Goal: Transaction & Acquisition: Purchase product/service

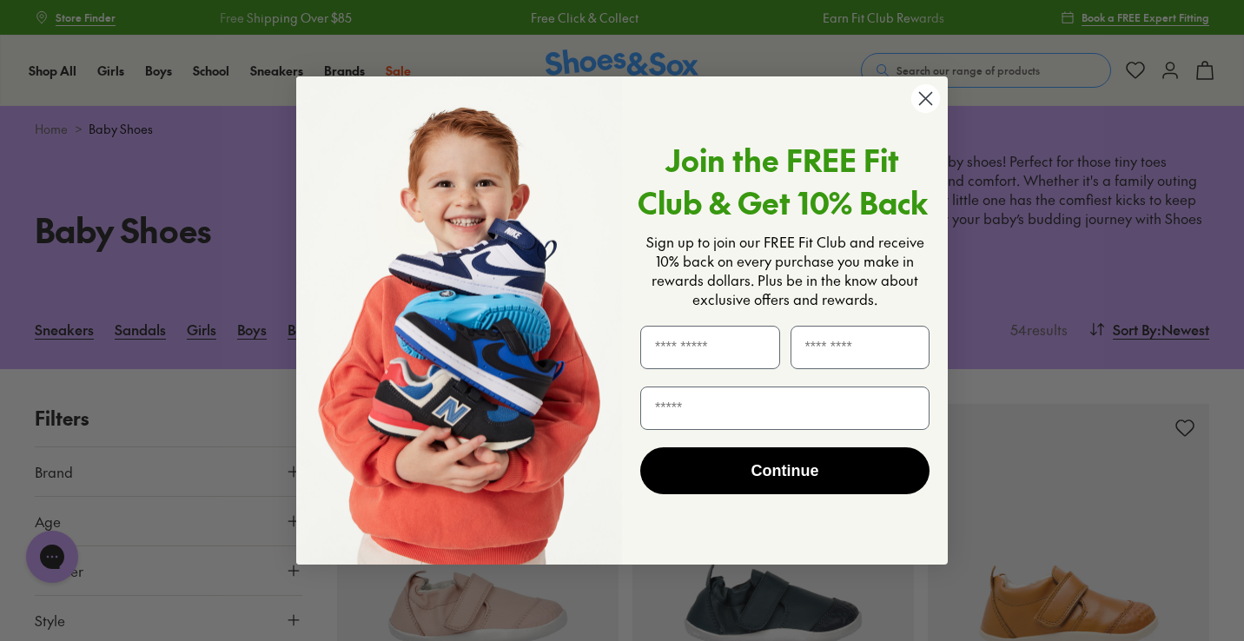
click at [928, 95] on circle "Close dialog" at bounding box center [925, 98] width 29 height 29
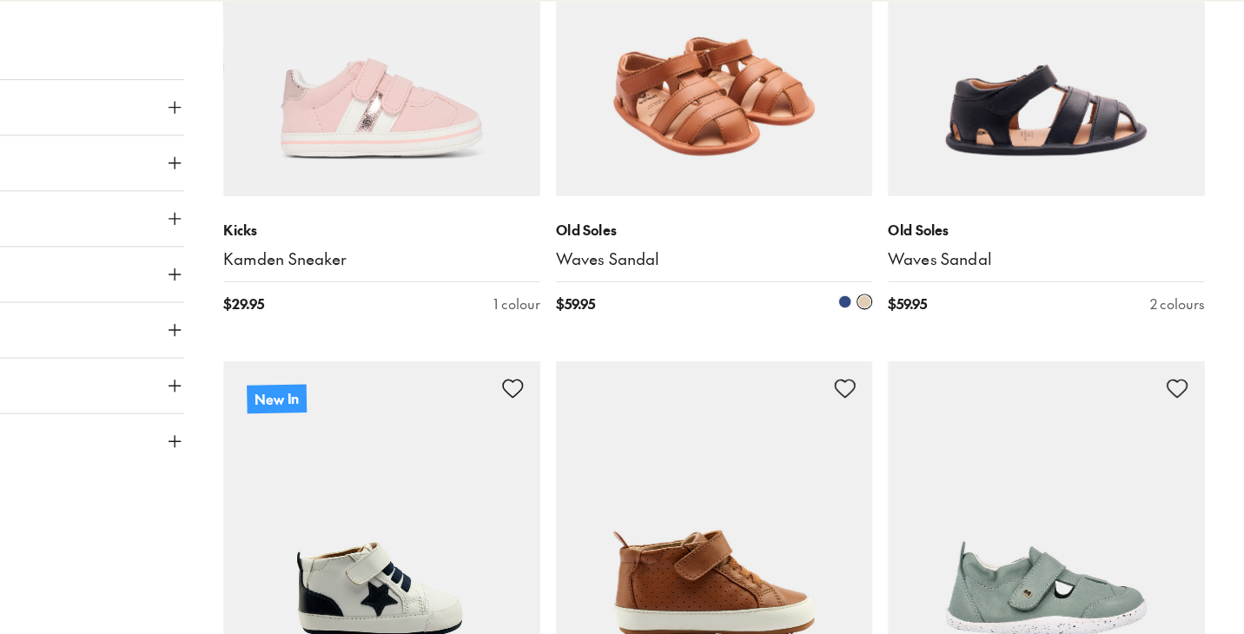
scroll to position [3865, 0]
click at [641, 63] on img at bounding box center [772, 104] width 281 height 281
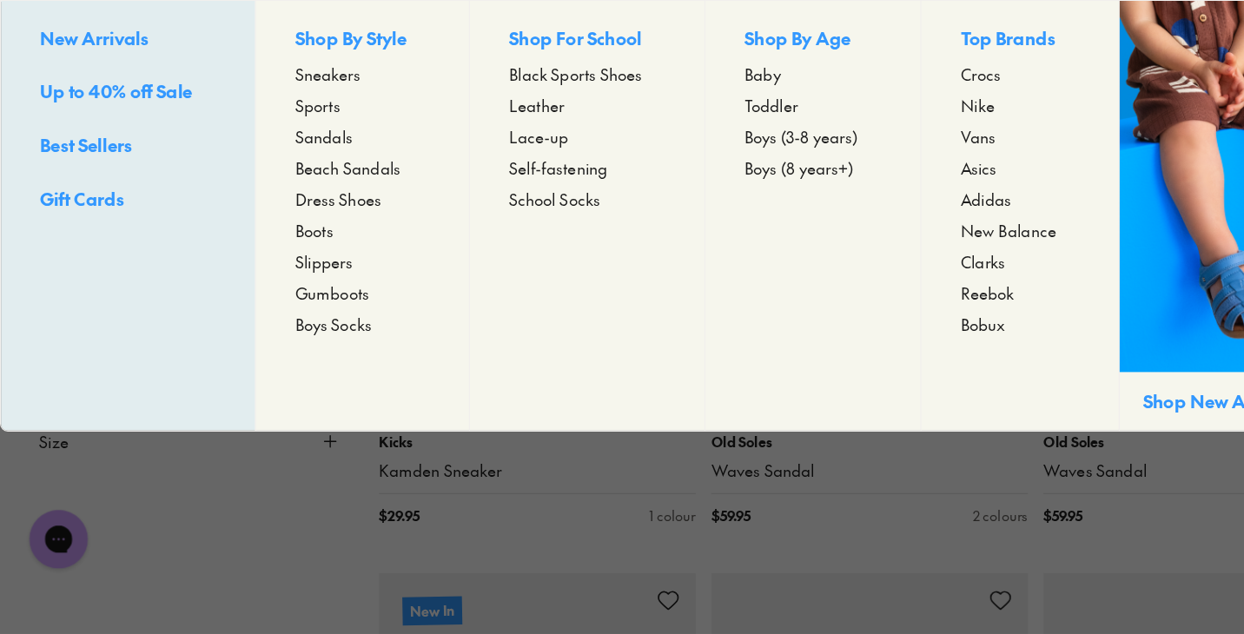
scroll to position [3696, 0]
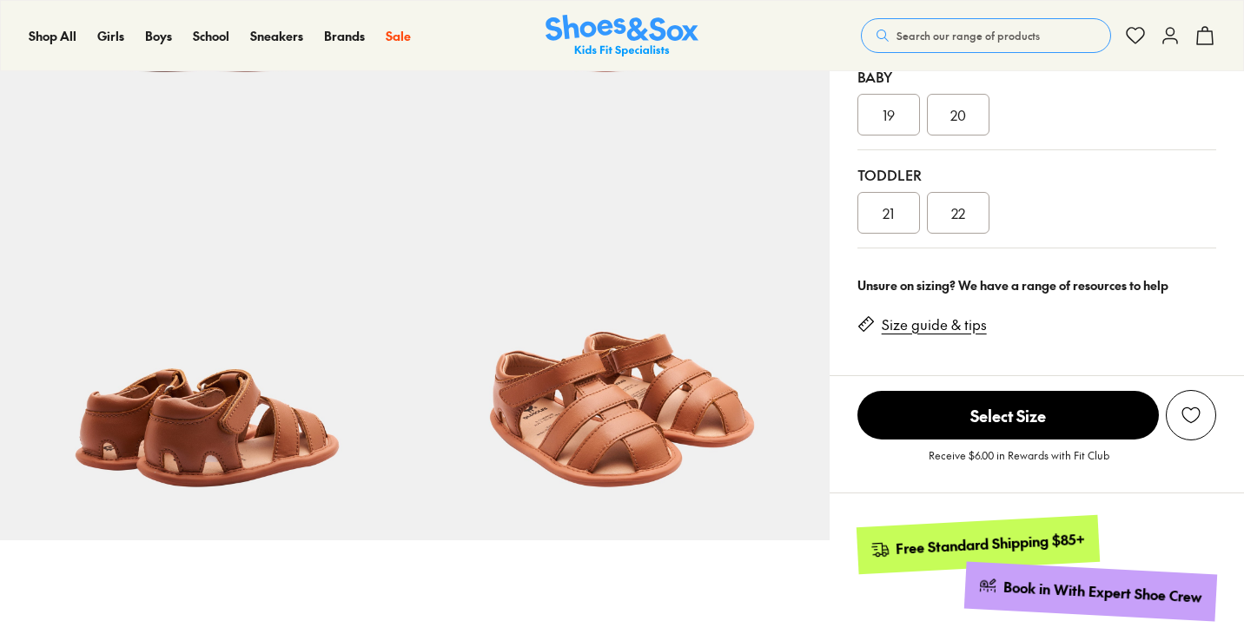
scroll to position [440, 0]
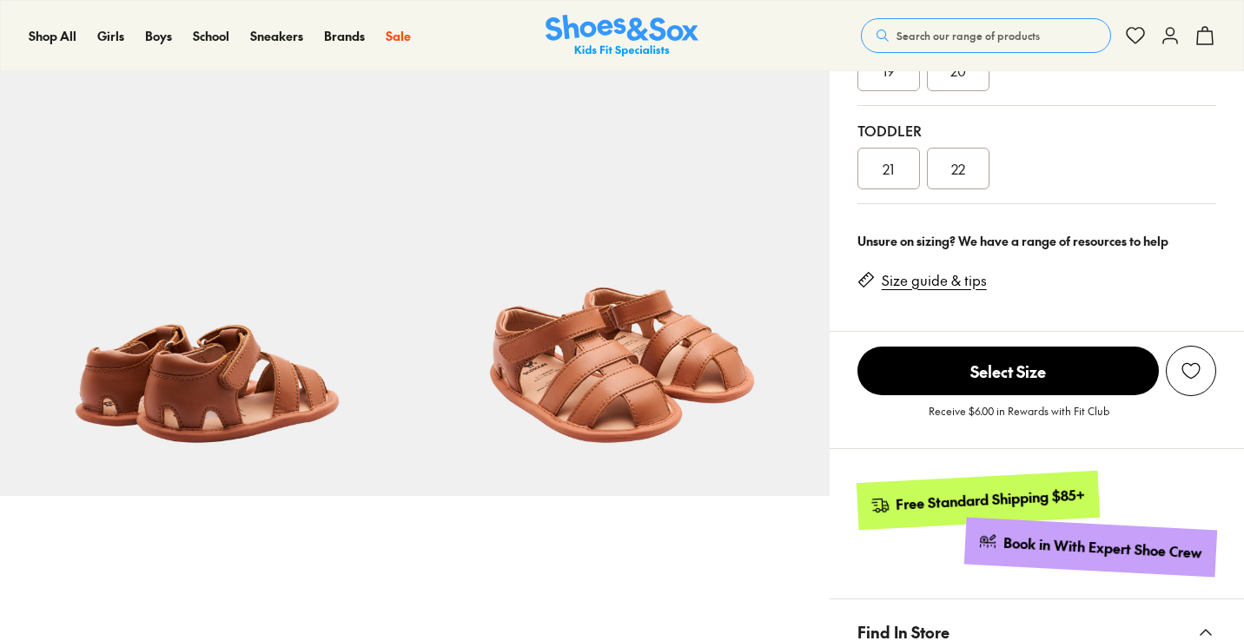
select select "*"
click at [891, 281] on link "Size guide & tips" at bounding box center [934, 280] width 105 height 19
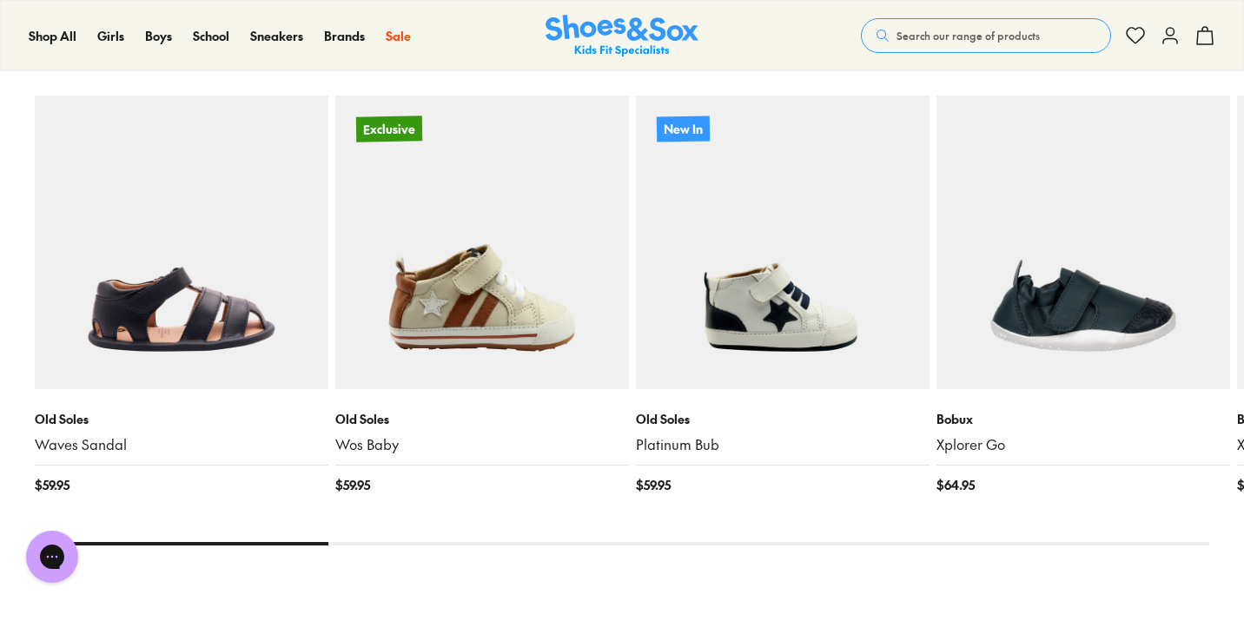
scroll to position [1832, 0]
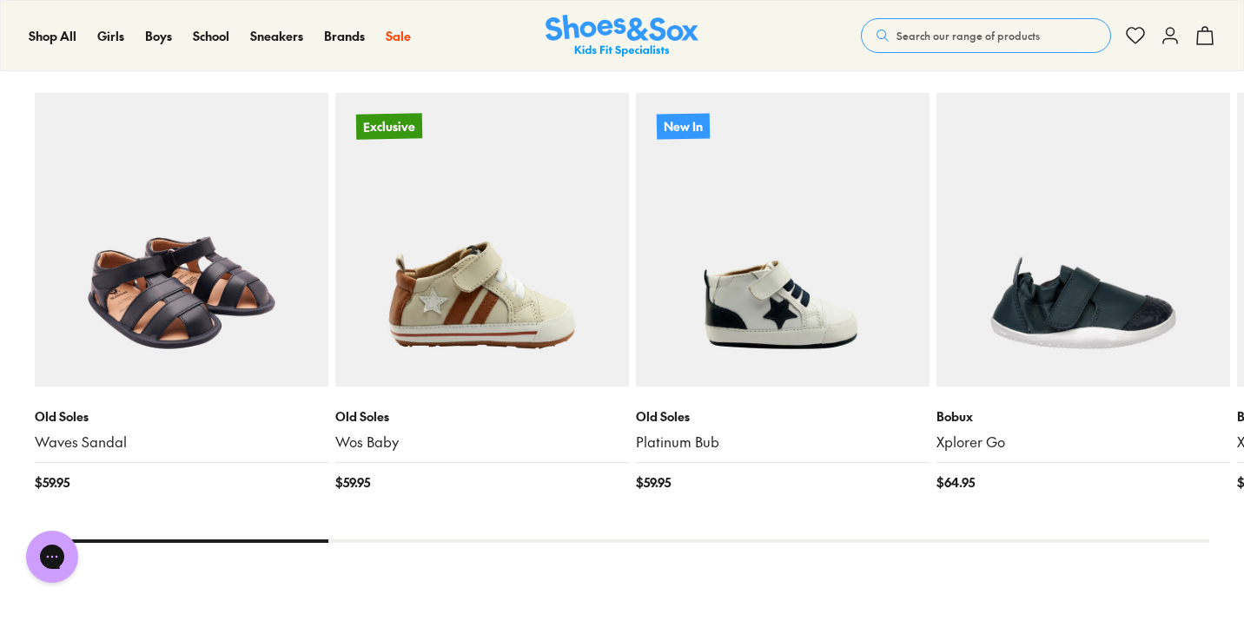
click at [175, 275] on img at bounding box center [182, 240] width 294 height 294
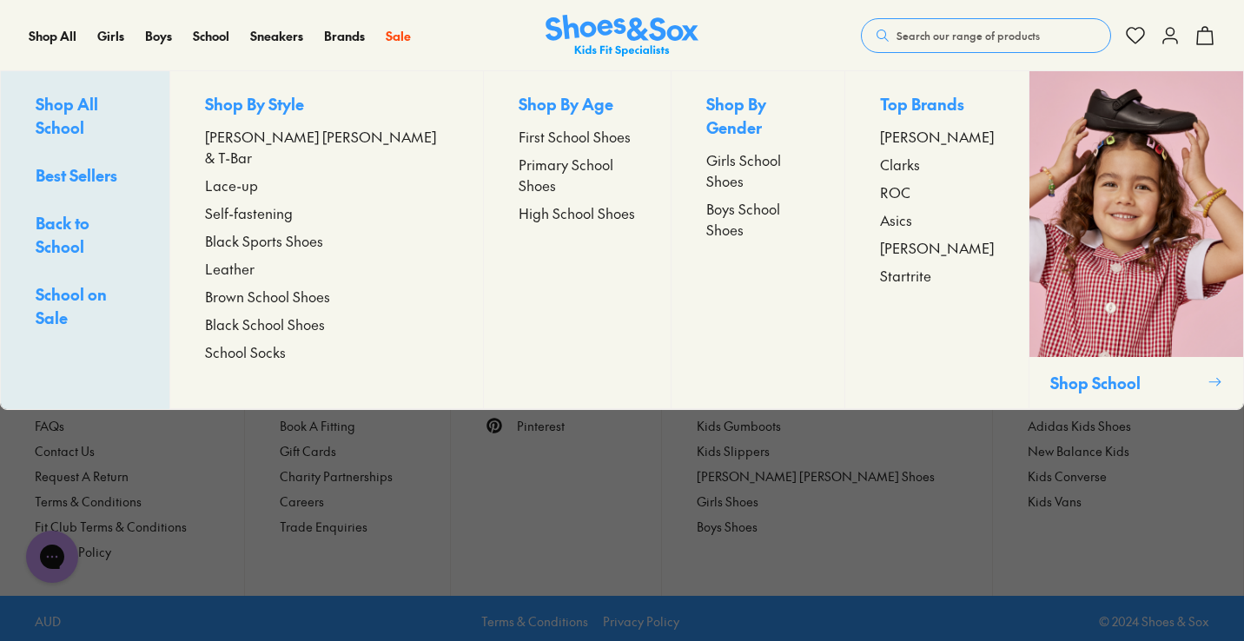
scroll to position [3221, 0]
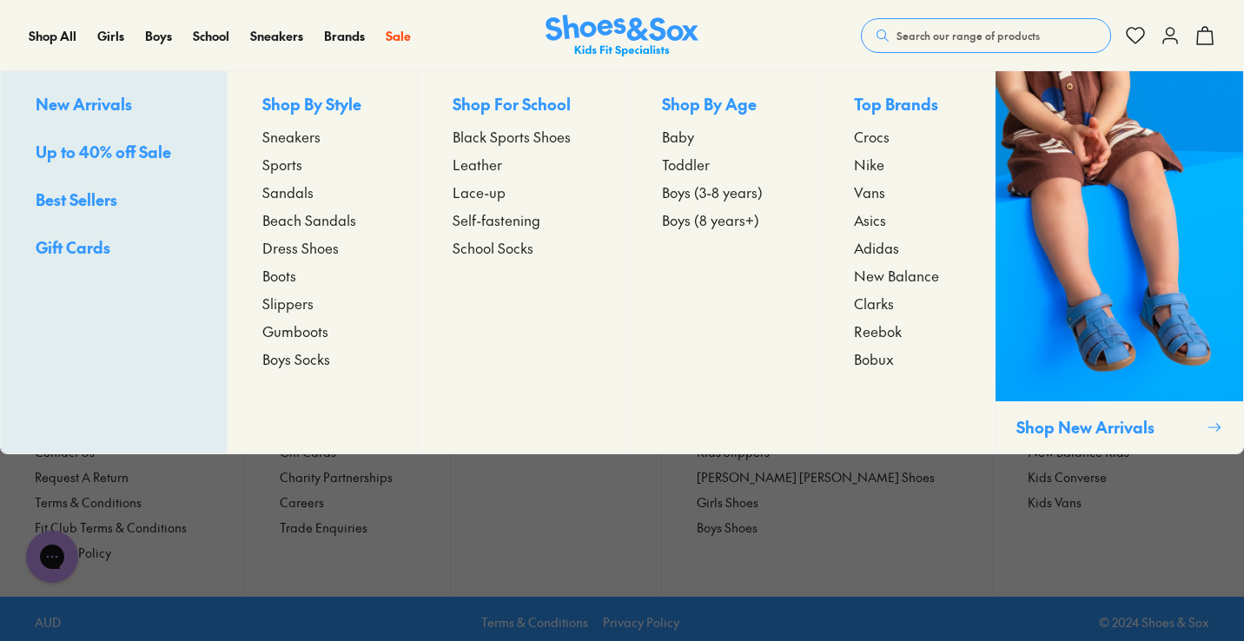
scroll to position [440, 0]
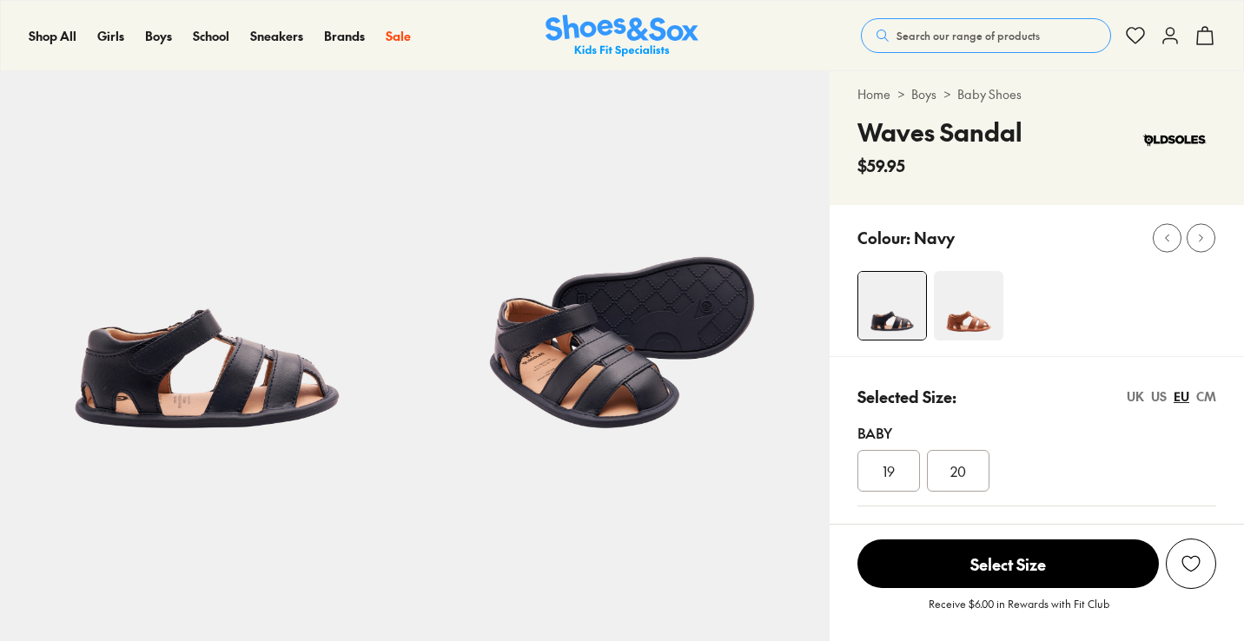
scroll to position [353, 0]
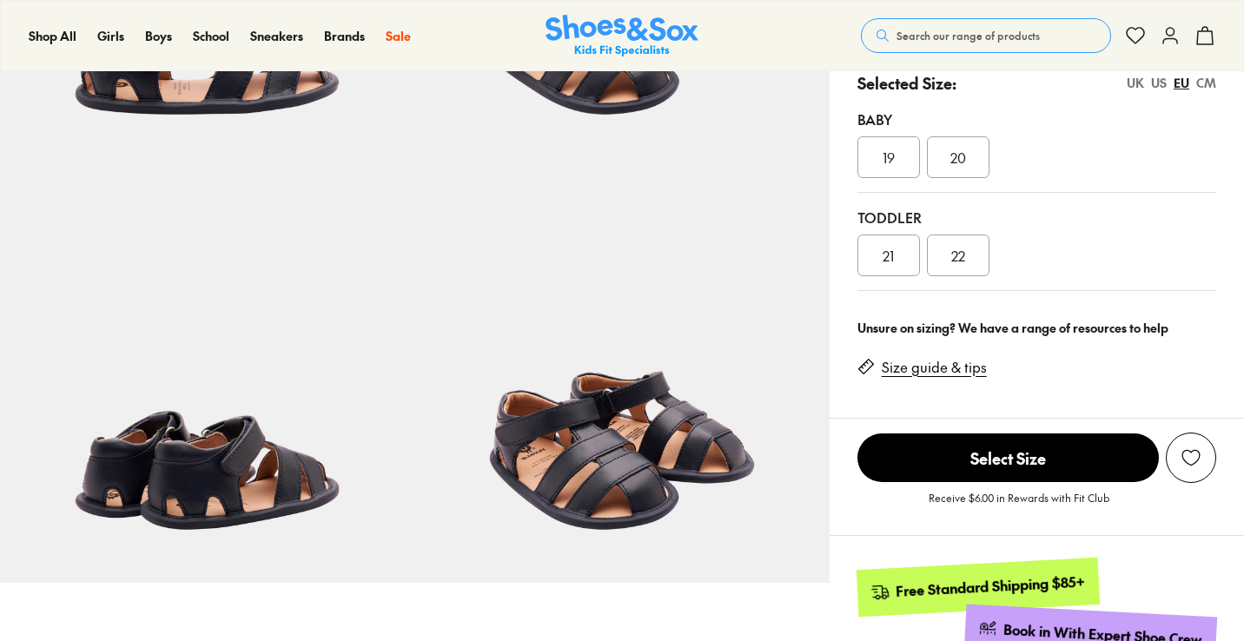
select select "*"
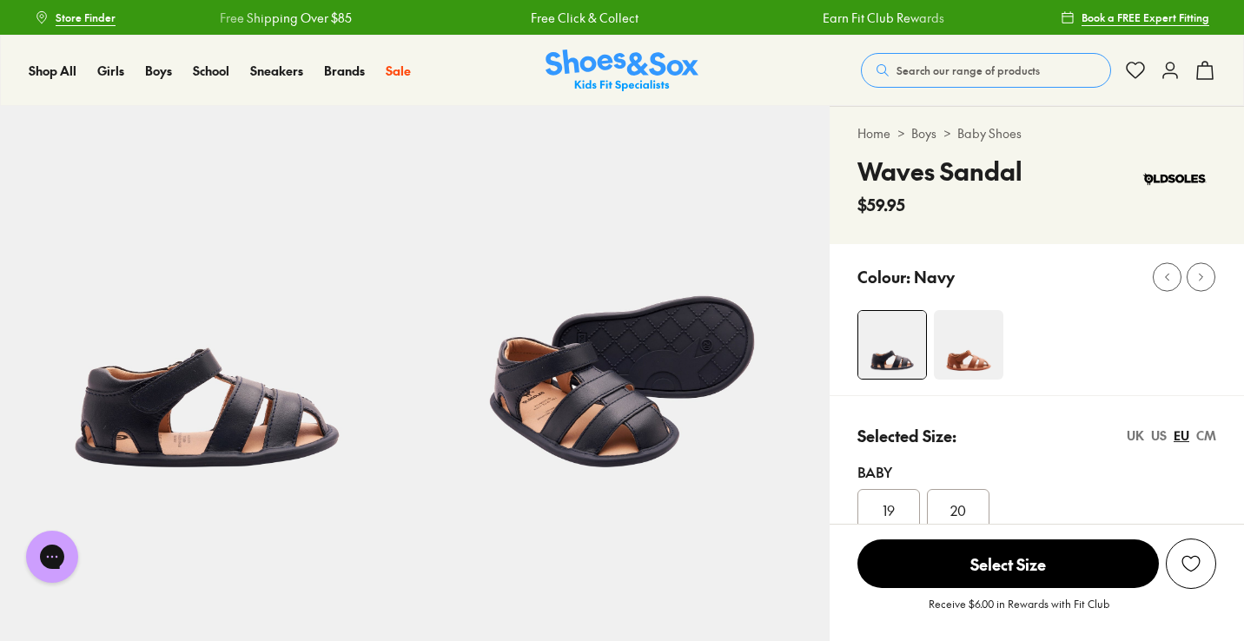
scroll to position [0, 0]
